Goal: Task Accomplishment & Management: Complete application form

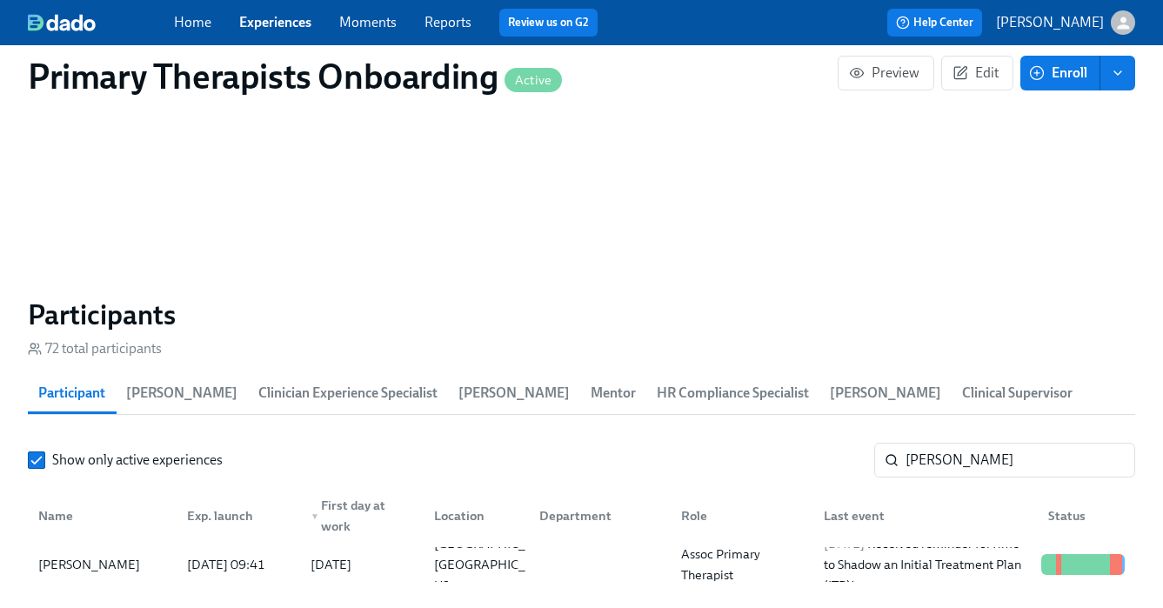
scroll to position [0, 19442]
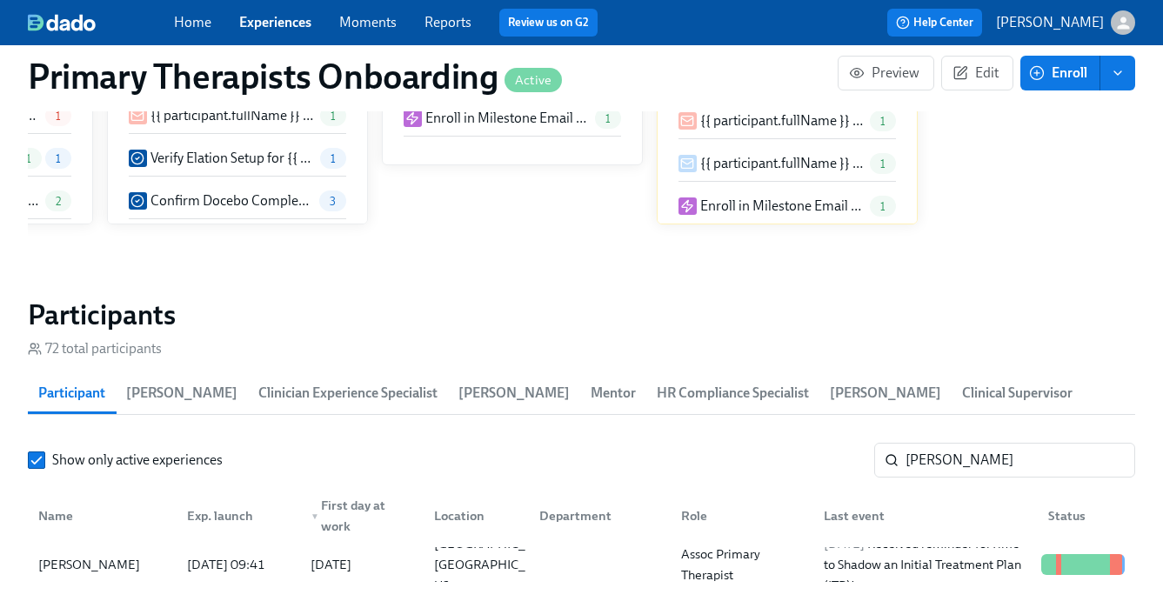
click at [262, 21] on link "Experiences" at bounding box center [275, 22] width 72 height 17
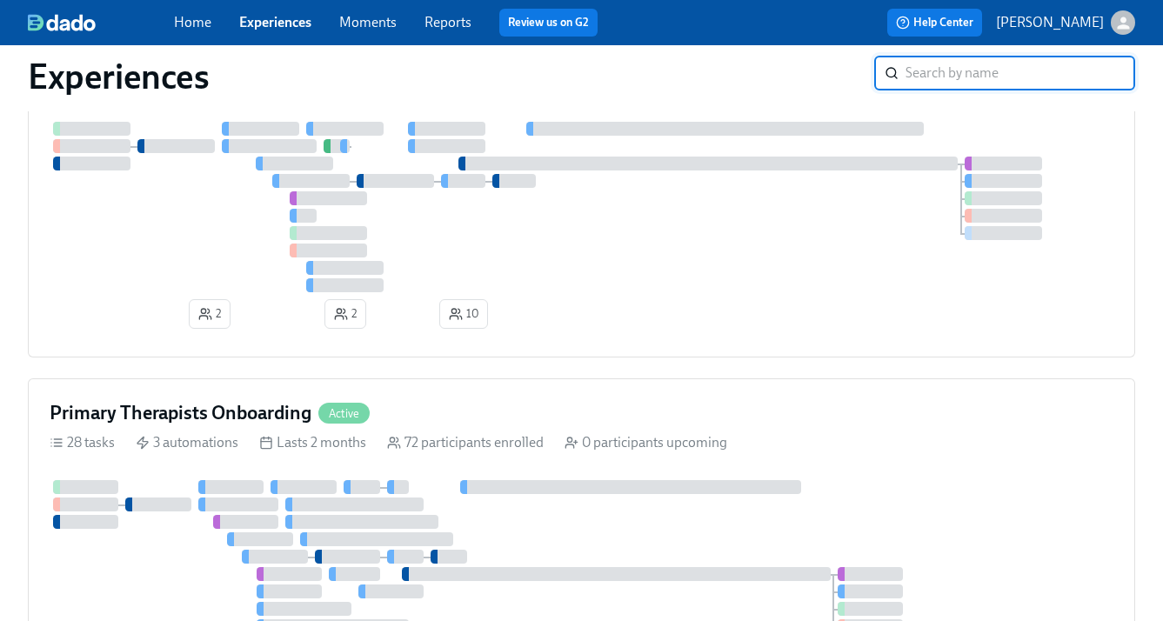
scroll to position [463, 0]
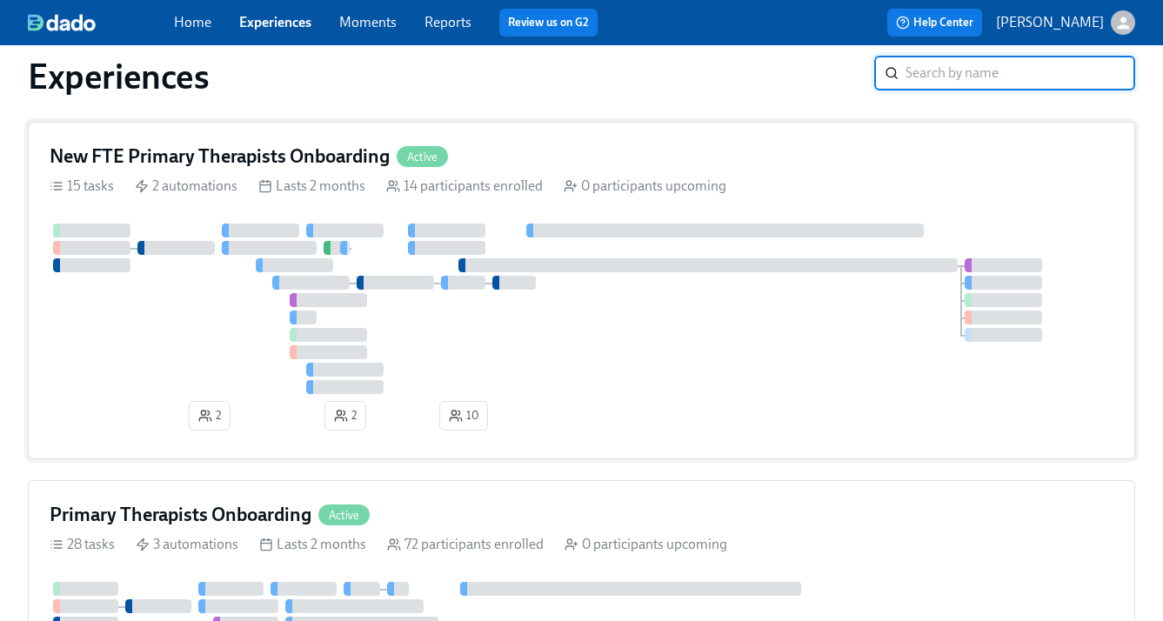
click at [504, 159] on div "New FTE Primary Therapists Onboarding Active" at bounding box center [582, 157] width 1064 height 26
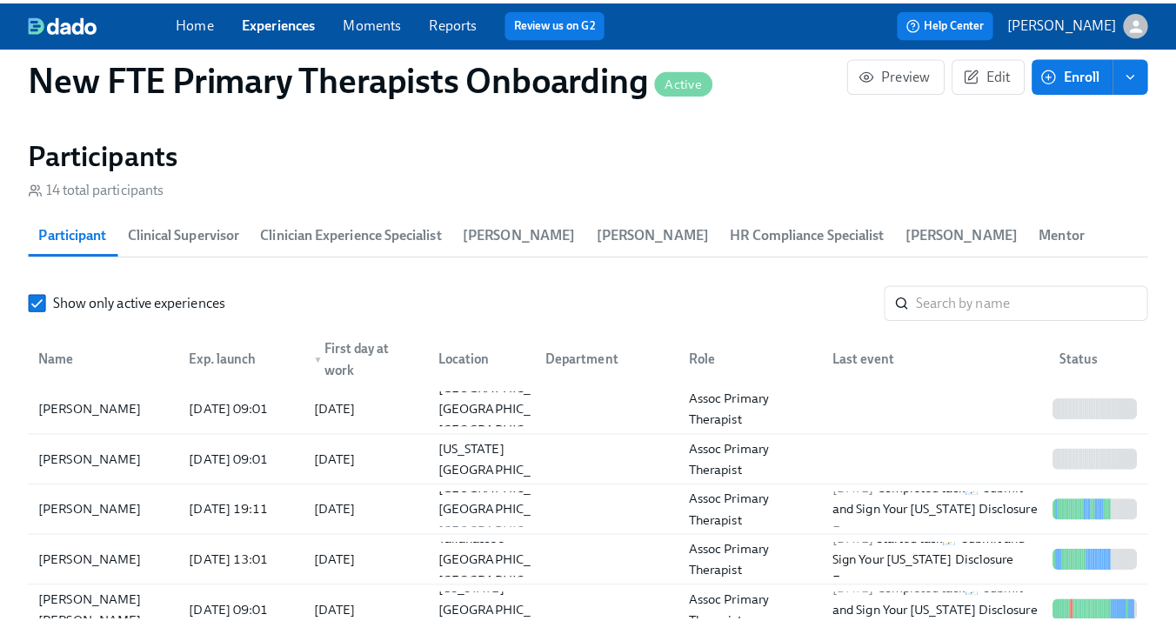
scroll to position [1582, 0]
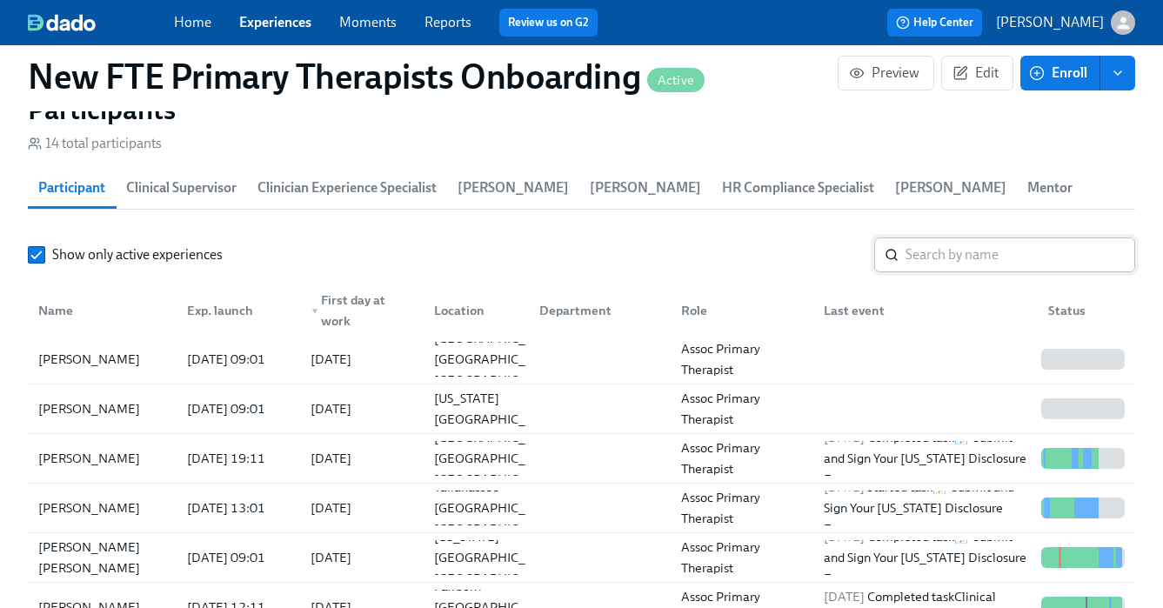
click at [986, 265] on input "search" at bounding box center [1021, 255] width 230 height 35
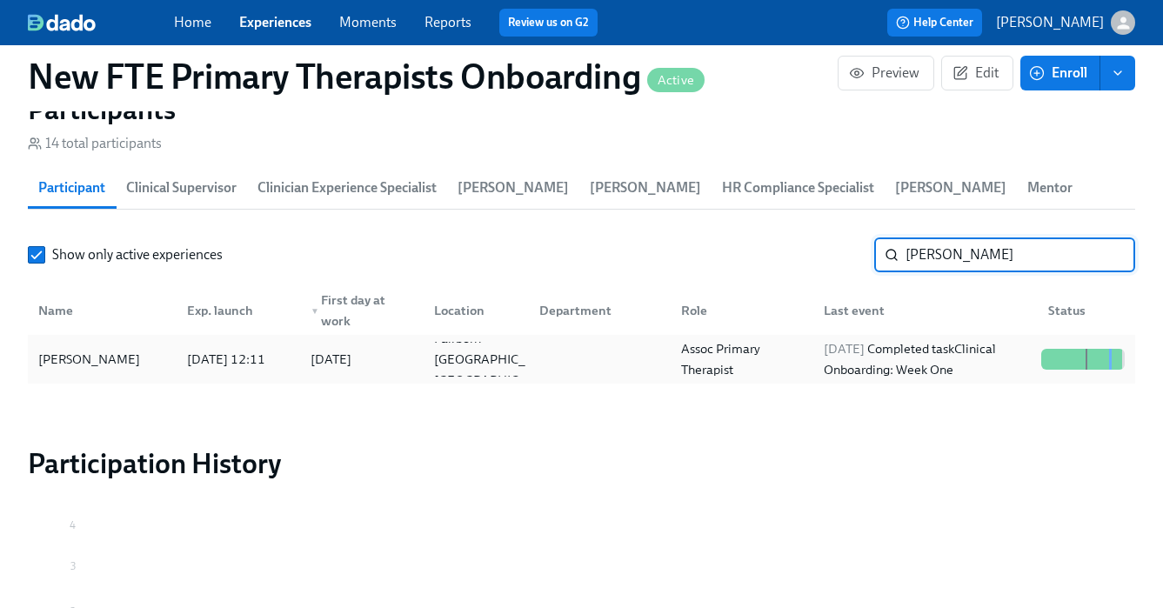
type input "[PERSON_NAME]"
click at [91, 357] on div "[PERSON_NAME]" at bounding box center [89, 359] width 116 height 21
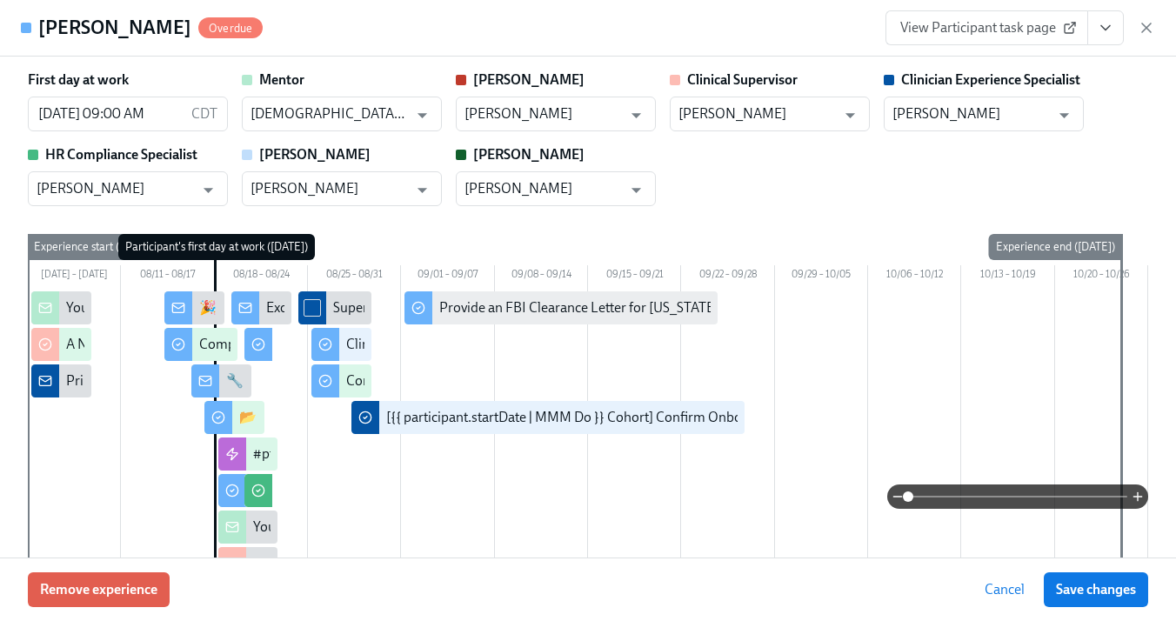
click at [1107, 26] on icon "View task page" at bounding box center [1105, 27] width 17 height 17
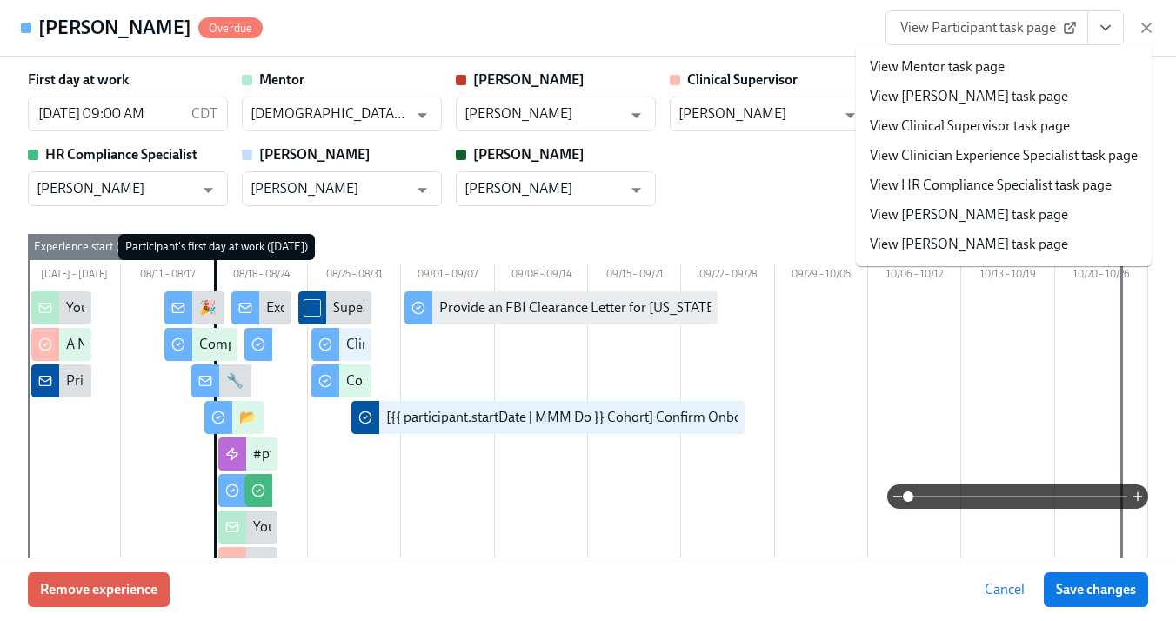
click at [941, 148] on link "View Clinician Experience Specialist task page" at bounding box center [1004, 155] width 268 height 19
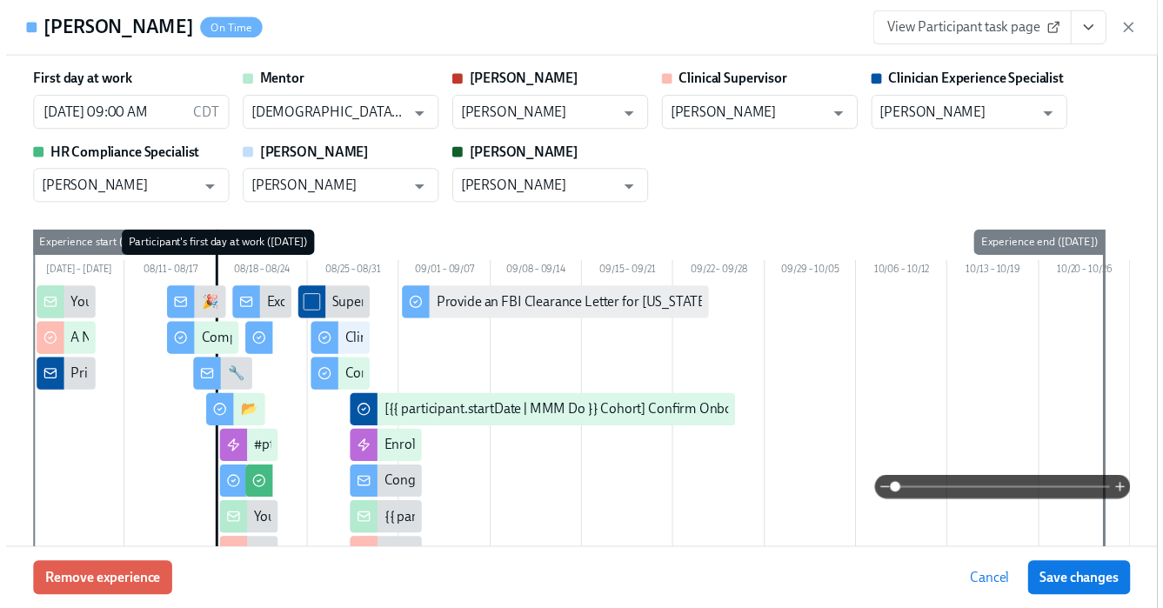
scroll to position [0, 5752]
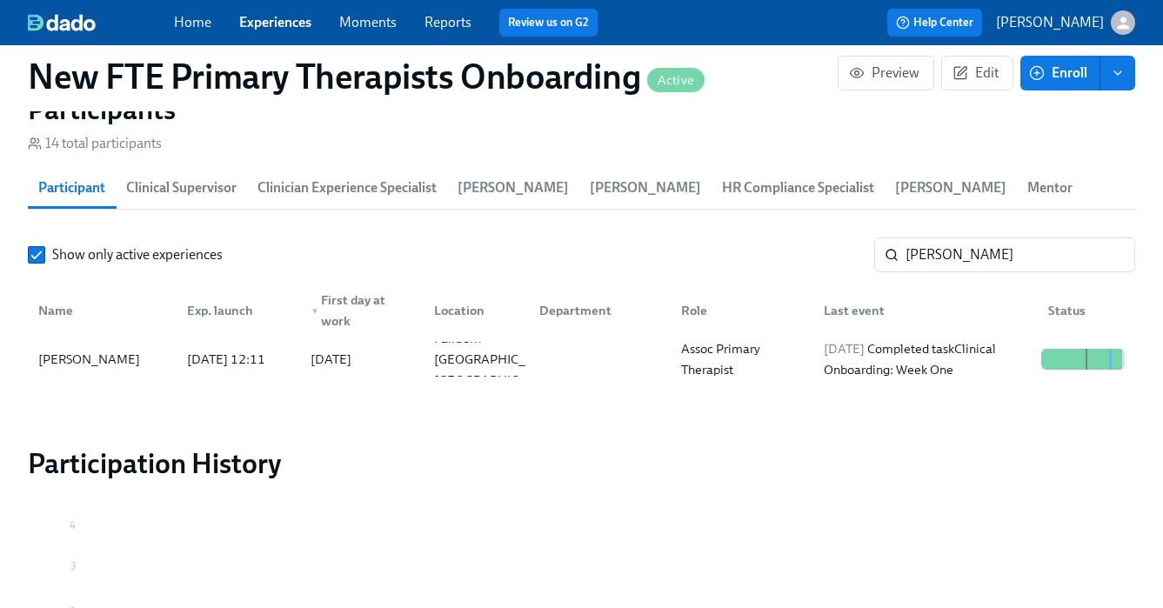
scroll to position [0, 5739]
click at [272, 18] on link "Experiences" at bounding box center [275, 22] width 72 height 17
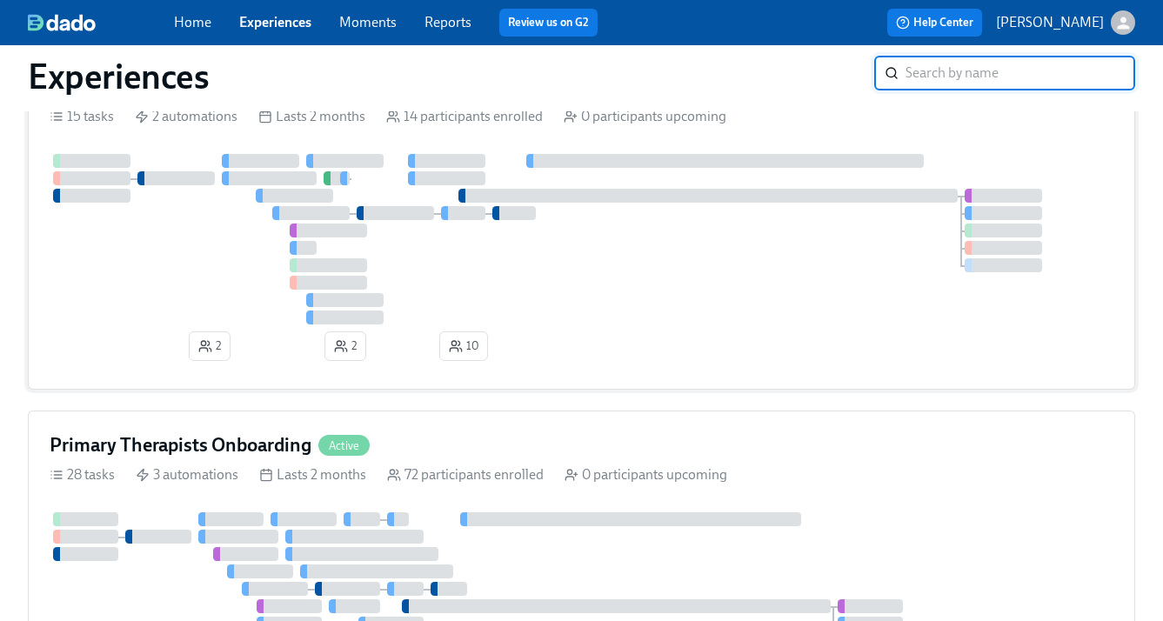
scroll to position [532, 0]
click at [553, 445] on div "Primary Therapists Onboarding Active" at bounding box center [582, 446] width 1064 height 26
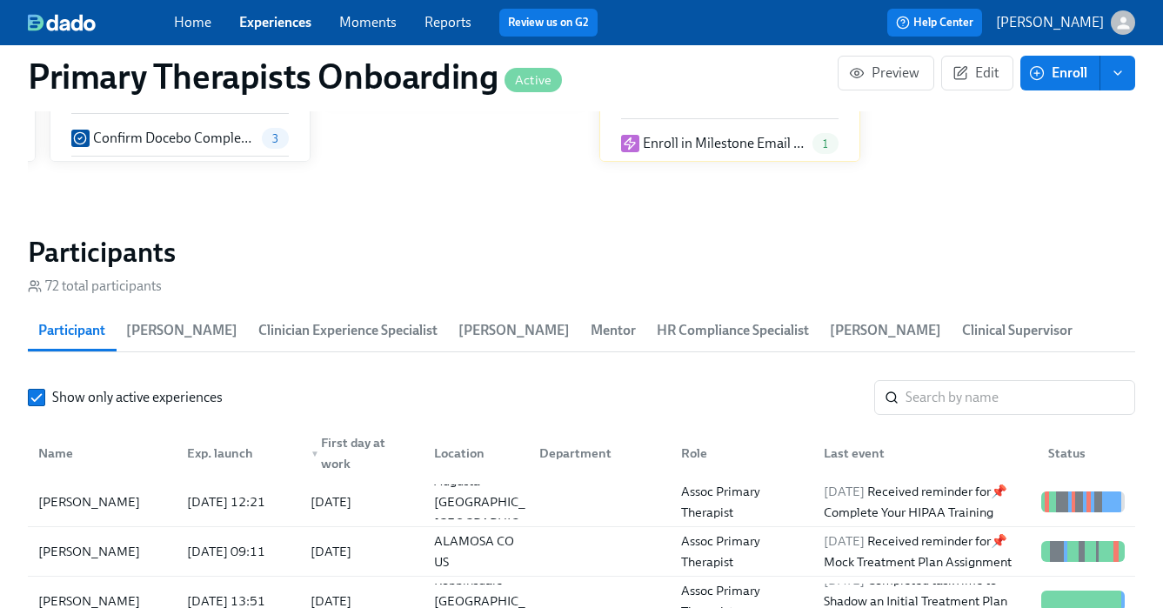
scroll to position [1655, 0]
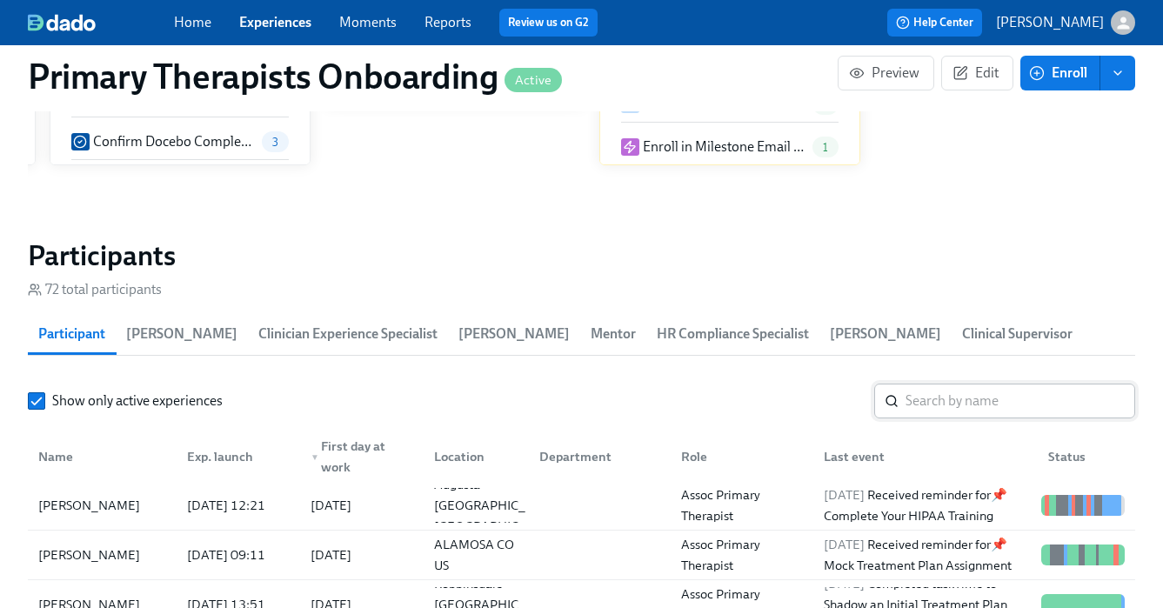
click at [1047, 402] on input "search" at bounding box center [1021, 401] width 230 height 35
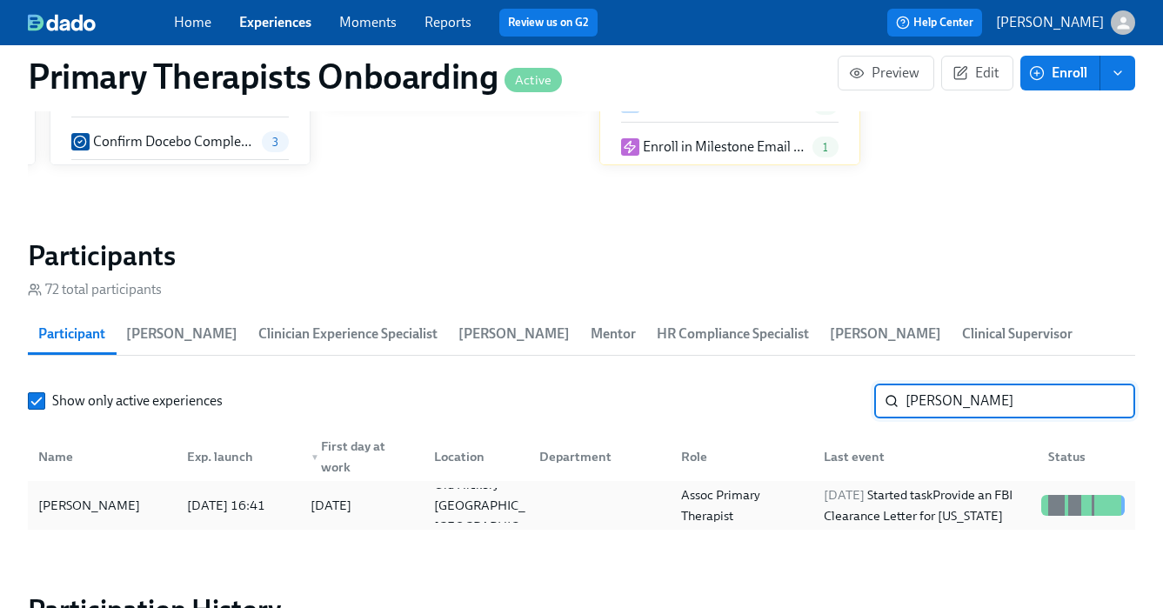
click at [131, 499] on div "[PERSON_NAME]" at bounding box center [102, 505] width 142 height 35
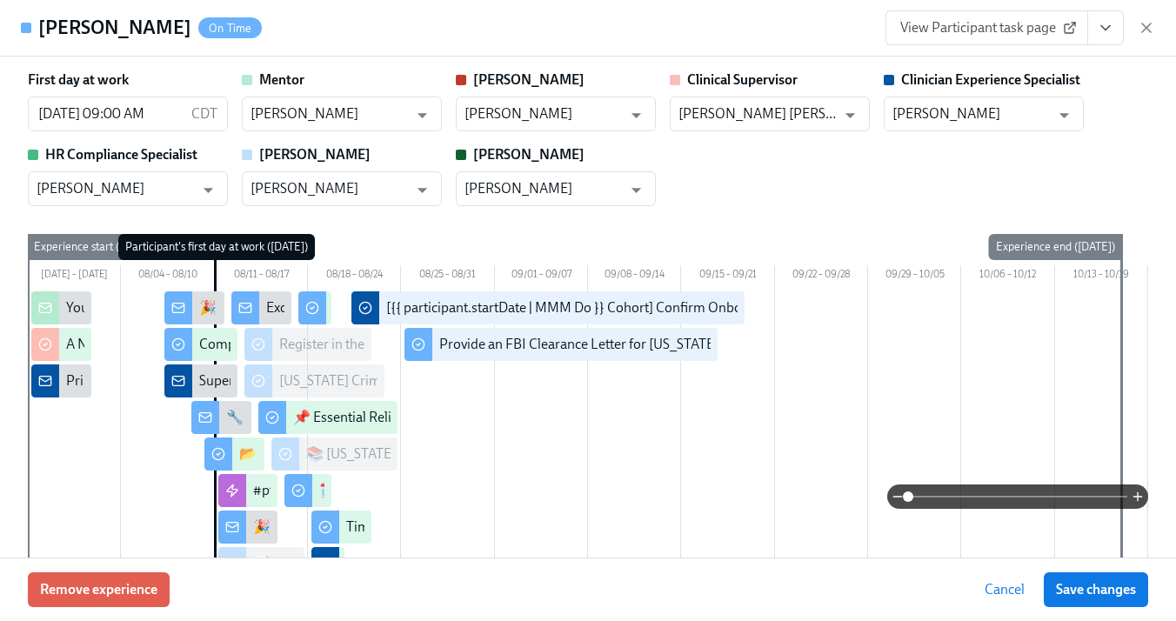
click at [1115, 29] on button "View task page" at bounding box center [1106, 27] width 37 height 35
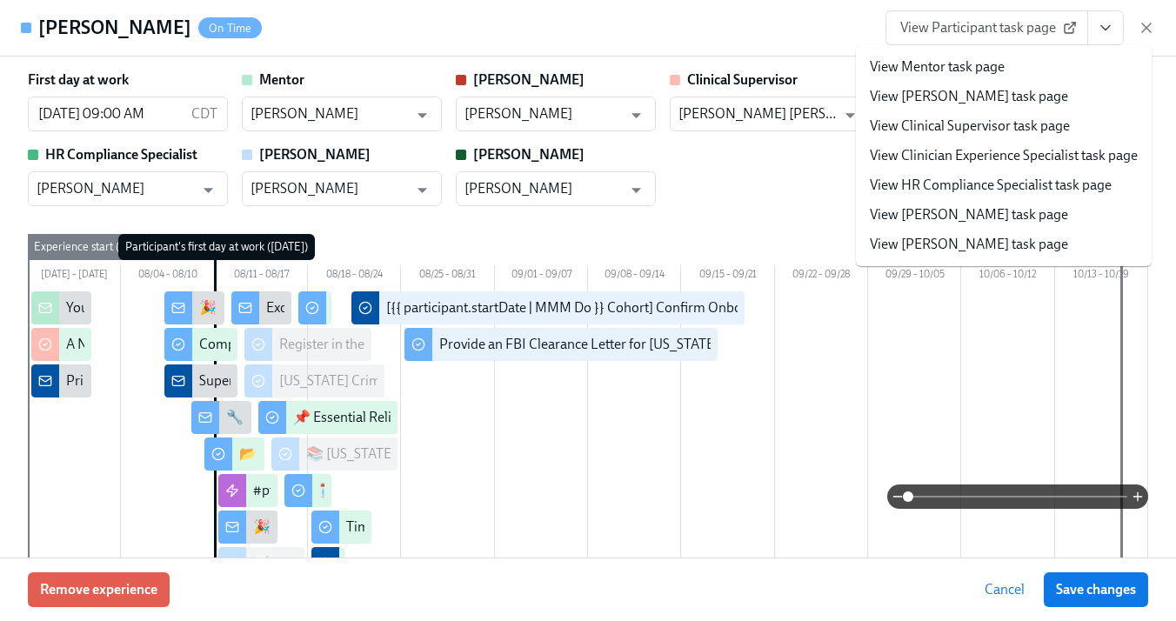
click at [989, 148] on link "View Clinician Experience Specialist task page" at bounding box center [1004, 155] width 268 height 19
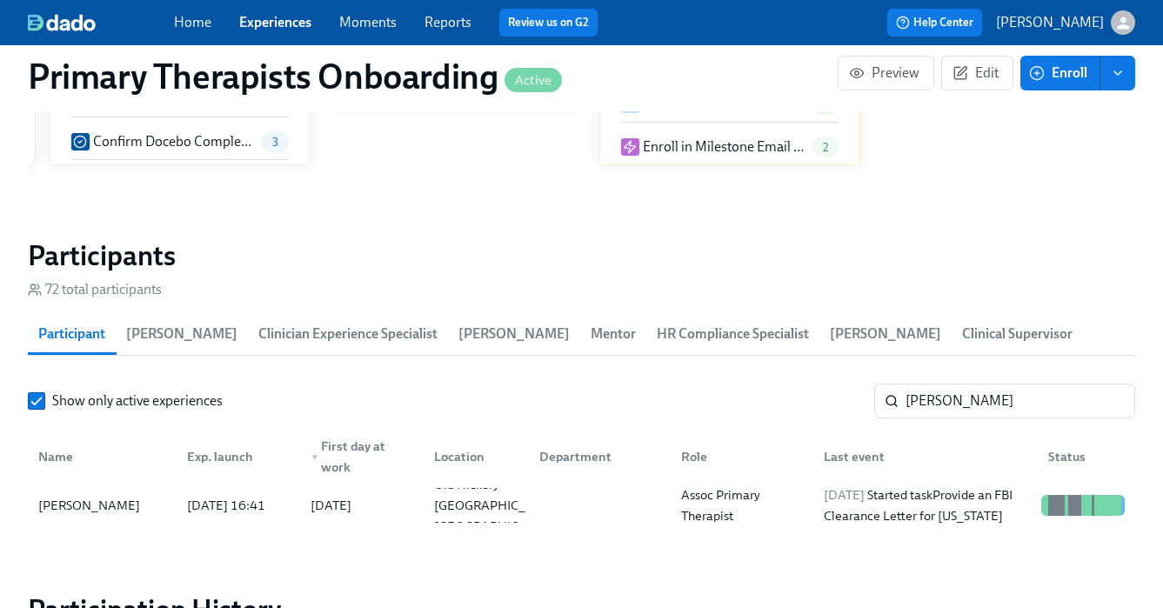
scroll to position [0, 19487]
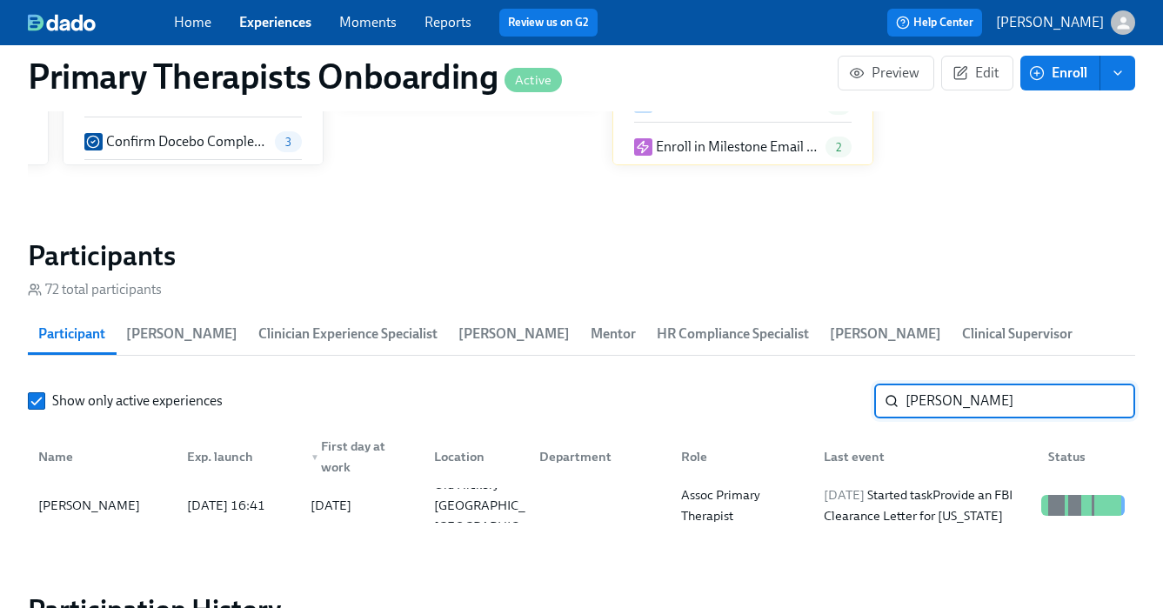
click at [1054, 402] on input "[PERSON_NAME]" at bounding box center [1021, 401] width 230 height 35
type input "j"
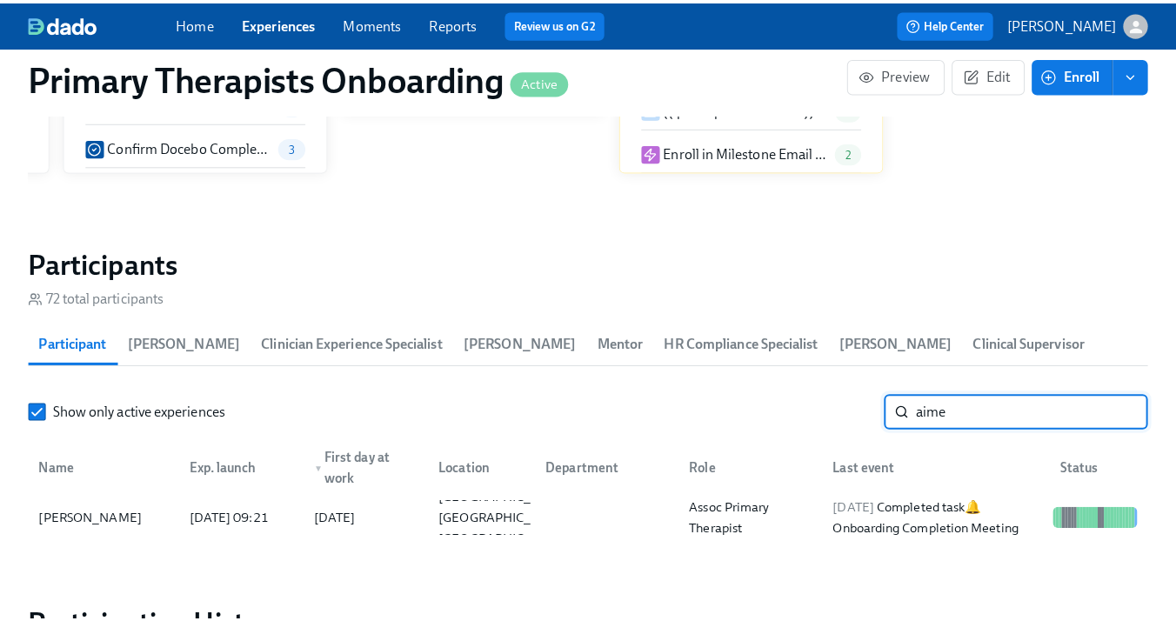
scroll to position [1651, 0]
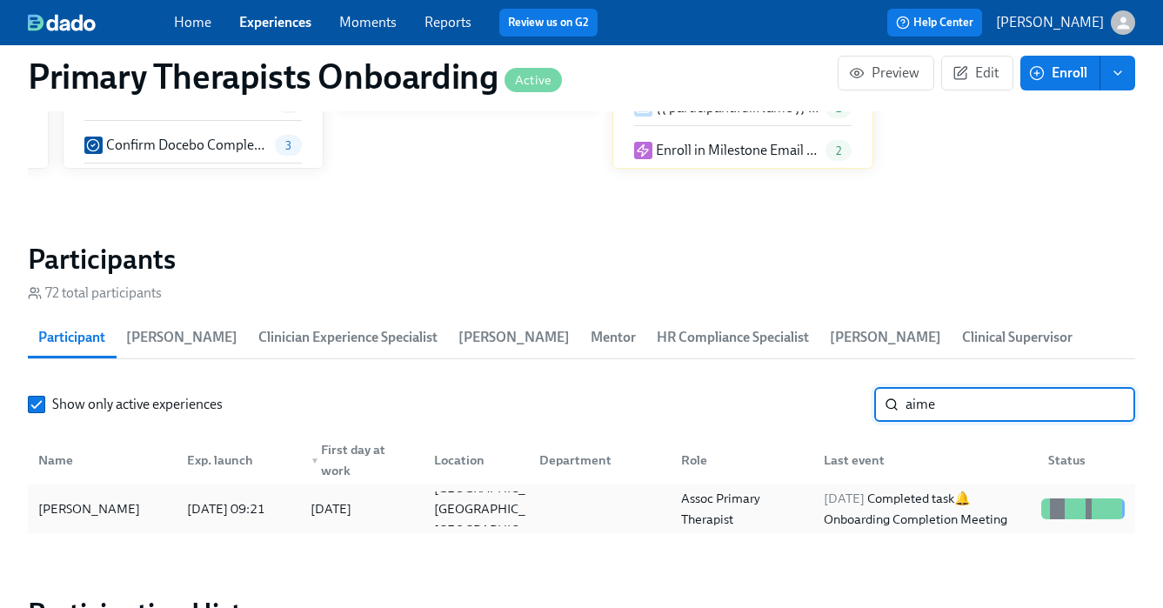
type input "aime"
click at [77, 519] on div "[PERSON_NAME]" at bounding box center [102, 509] width 142 height 35
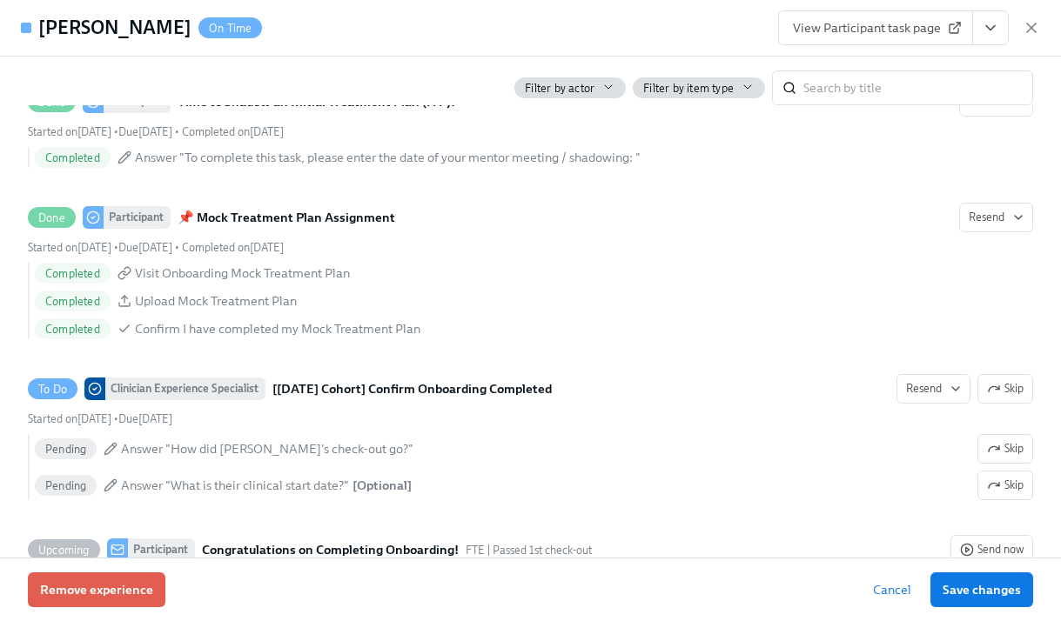
scroll to position [4679, 0]
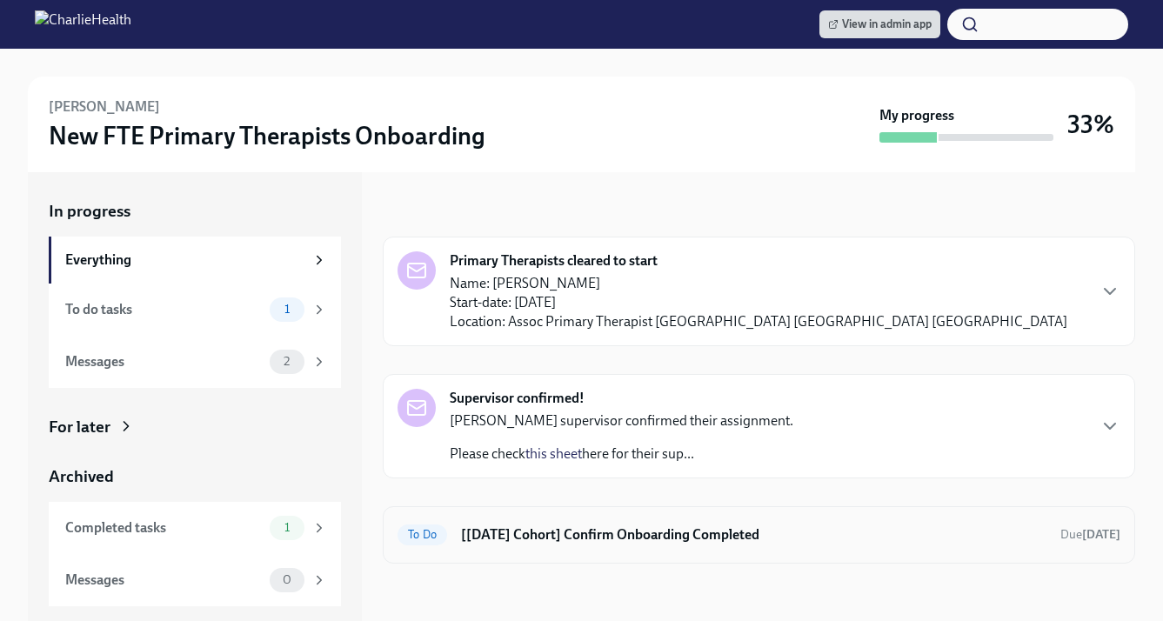
click at [601, 533] on h6 "[[DATE] Cohort] Confirm Onboarding Completed" at bounding box center [754, 535] width 586 height 19
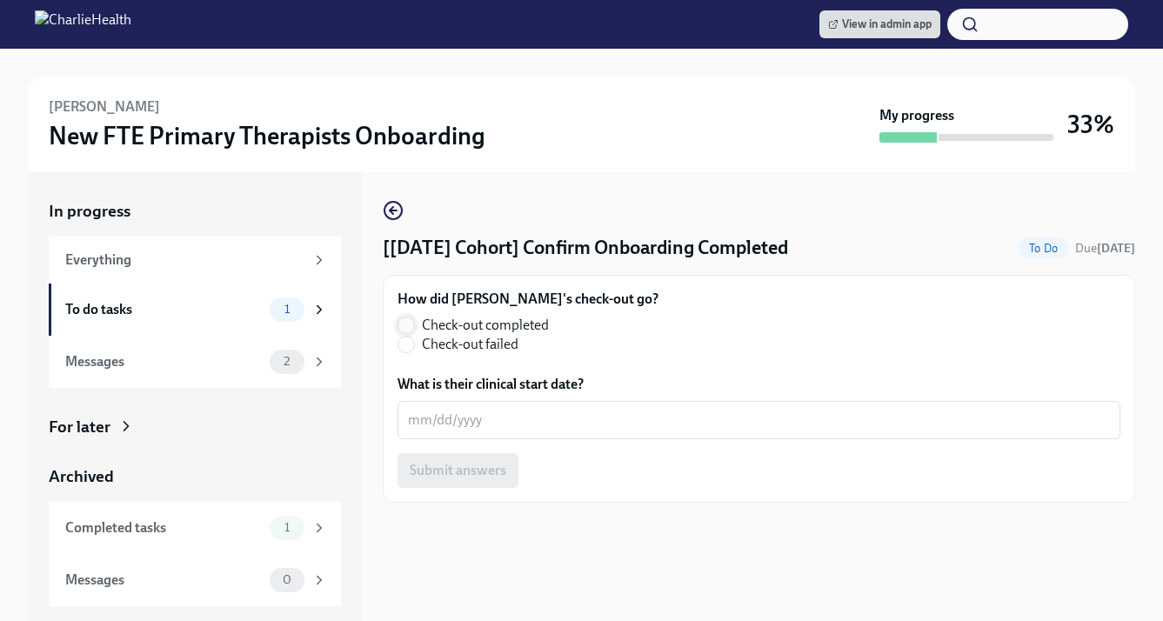
click at [407, 322] on input "Check-out completed" at bounding box center [407, 326] width 16 height 16
radio input "true"
click at [438, 423] on textarea "What is their clinical start date?" at bounding box center [759, 420] width 702 height 21
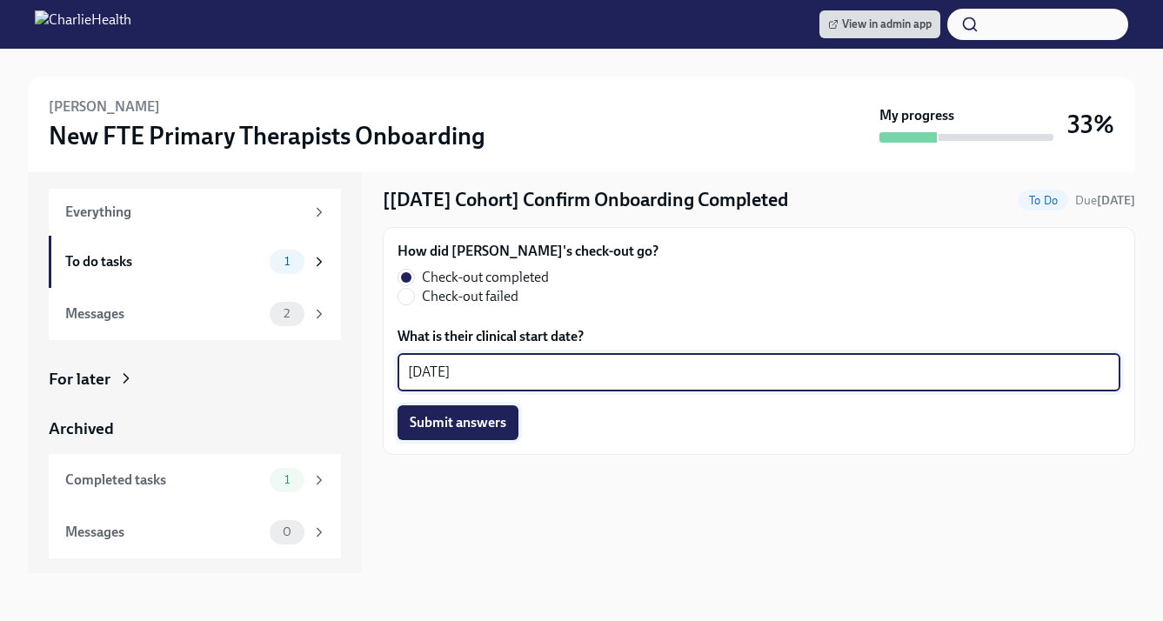
scroll to position [49, 0]
type textarea "08/28/2025"
click at [493, 426] on span "Submit answers" at bounding box center [458, 421] width 97 height 17
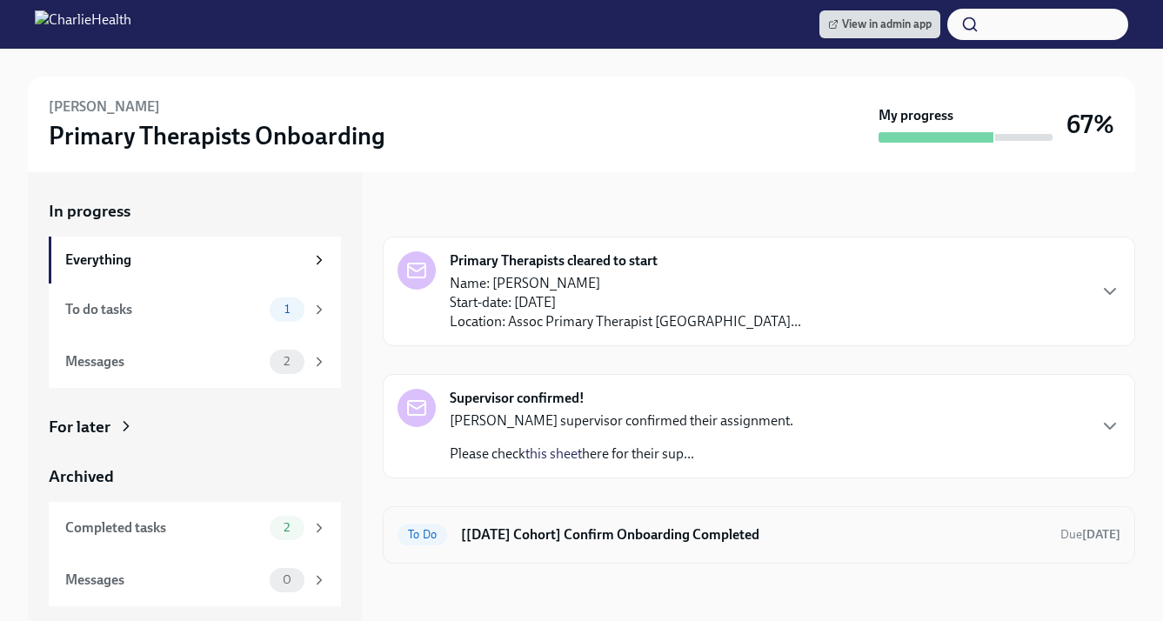
click at [541, 537] on h6 "[[DATE] Cohort] Confirm Onboarding Completed" at bounding box center [754, 535] width 586 height 19
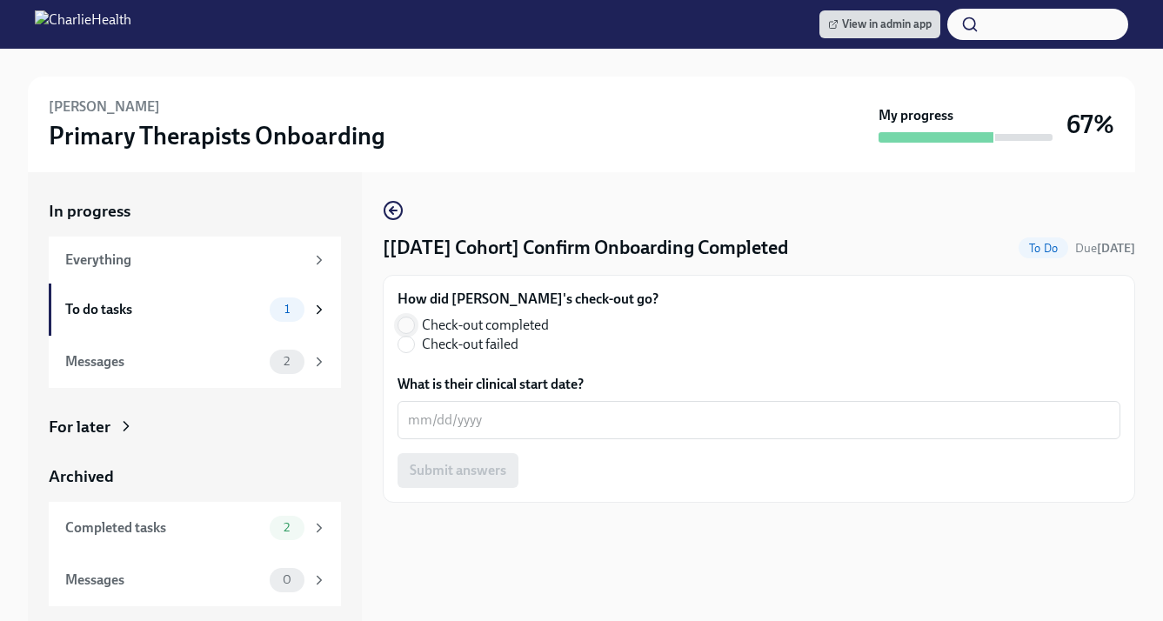
click at [412, 326] on input "Check-out completed" at bounding box center [407, 326] width 16 height 16
radio input "true"
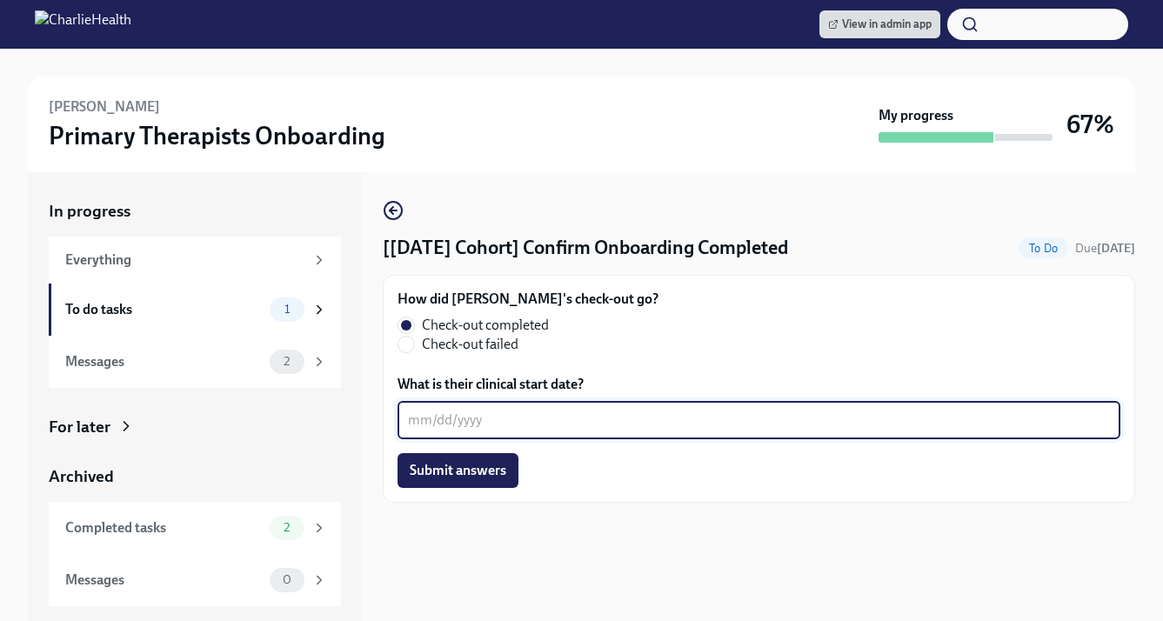
click at [446, 423] on textarea "What is their clinical start date?" at bounding box center [759, 420] width 702 height 21
type textarea "08/28/2025"
click at [470, 486] on button "Submit answers" at bounding box center [458, 470] width 121 height 35
